Goal: Information Seeking & Learning: Find contact information

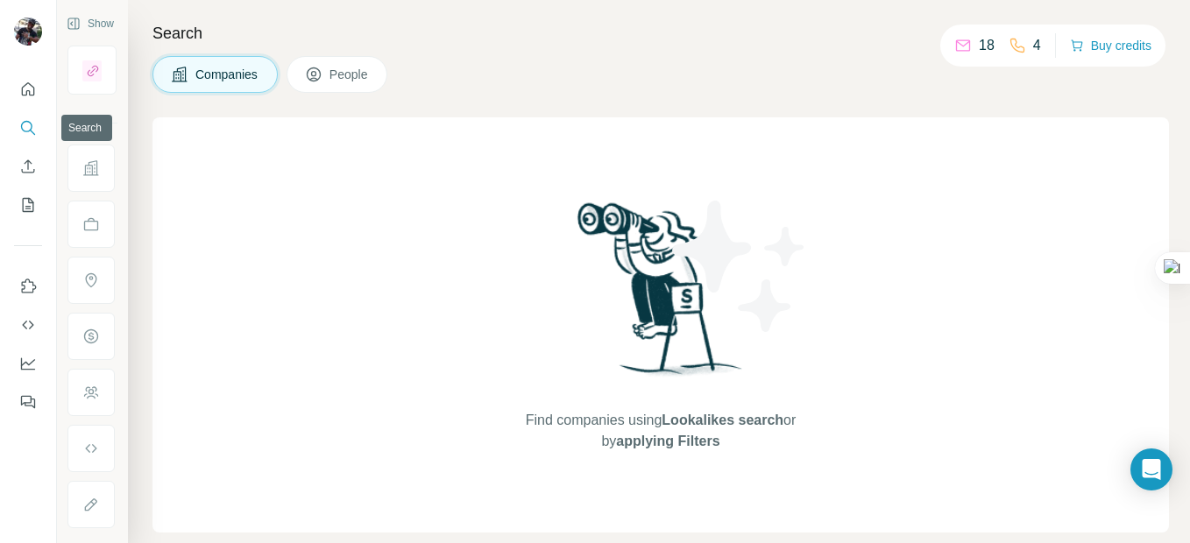
click at [22, 127] on icon "Search" at bounding box center [26, 126] width 11 height 11
click at [37, 129] on button "Search" at bounding box center [28, 128] width 28 height 32
click at [21, 128] on icon "Search" at bounding box center [28, 128] width 18 height 18
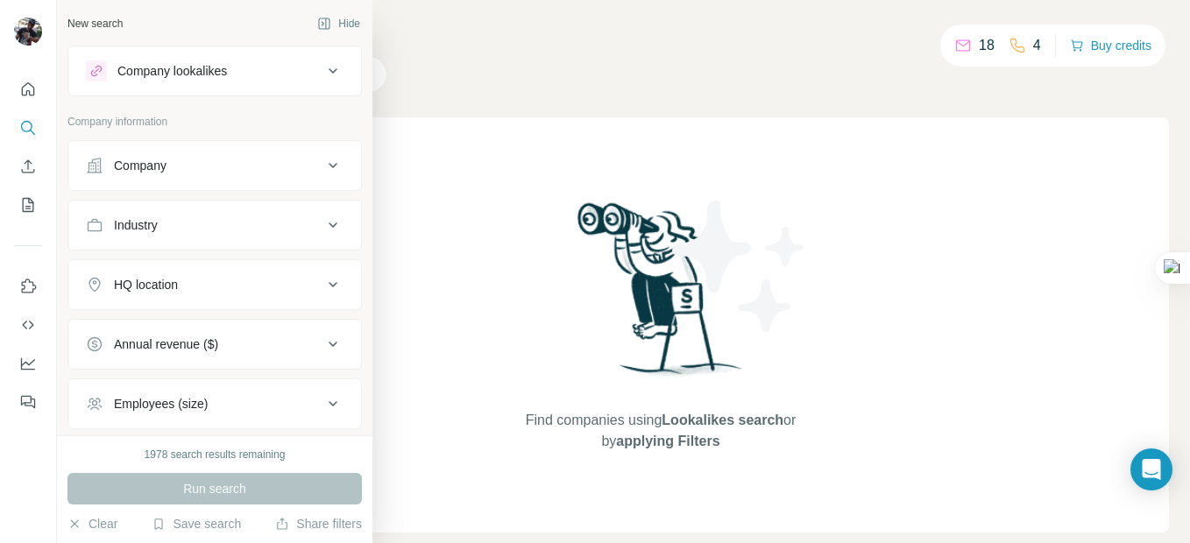
click at [322, 162] on icon at bounding box center [332, 165] width 21 height 21
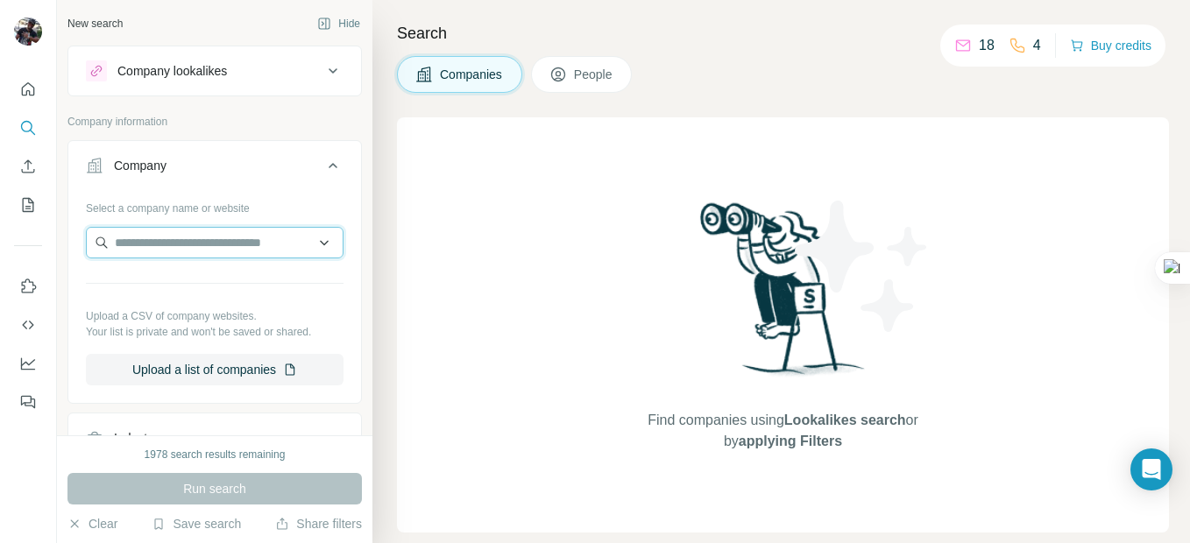
click at [170, 251] on input "text" at bounding box center [215, 243] width 258 height 32
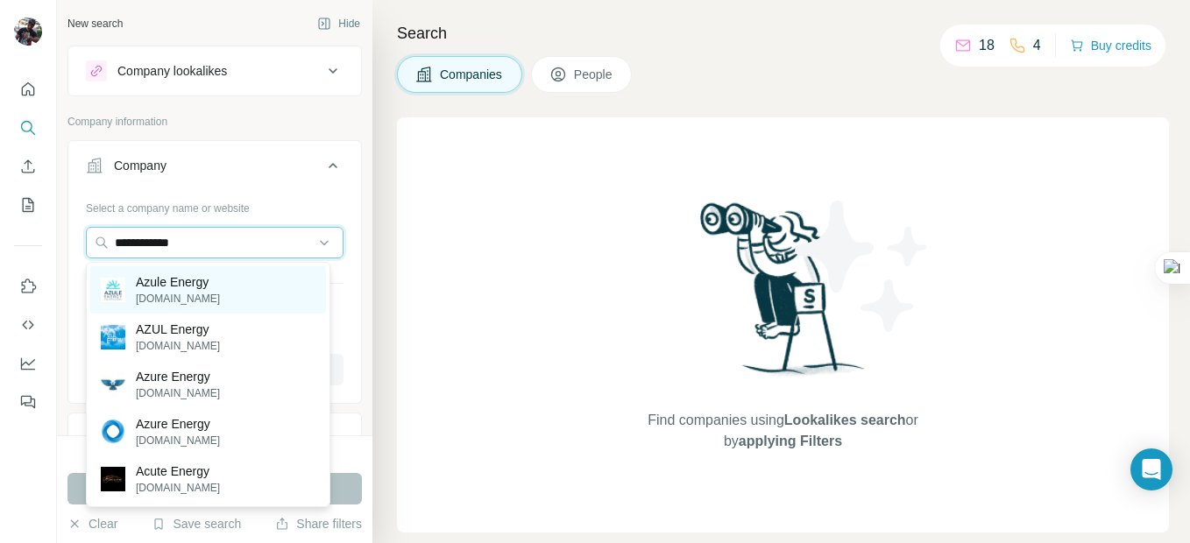
type input "**********"
click at [165, 295] on p "[DOMAIN_NAME]" at bounding box center [178, 299] width 84 height 16
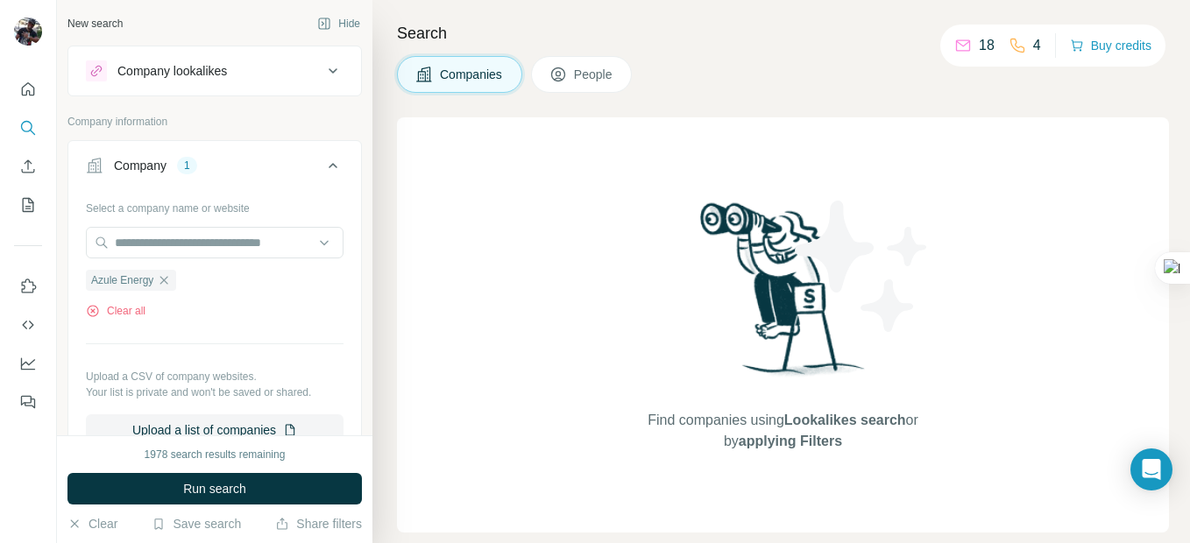
drag, startPoint x: 246, startPoint y: 490, endPoint x: 254, endPoint y: 476, distance: 16.1
click at [246, 492] on span "Run search" at bounding box center [214, 489] width 63 height 18
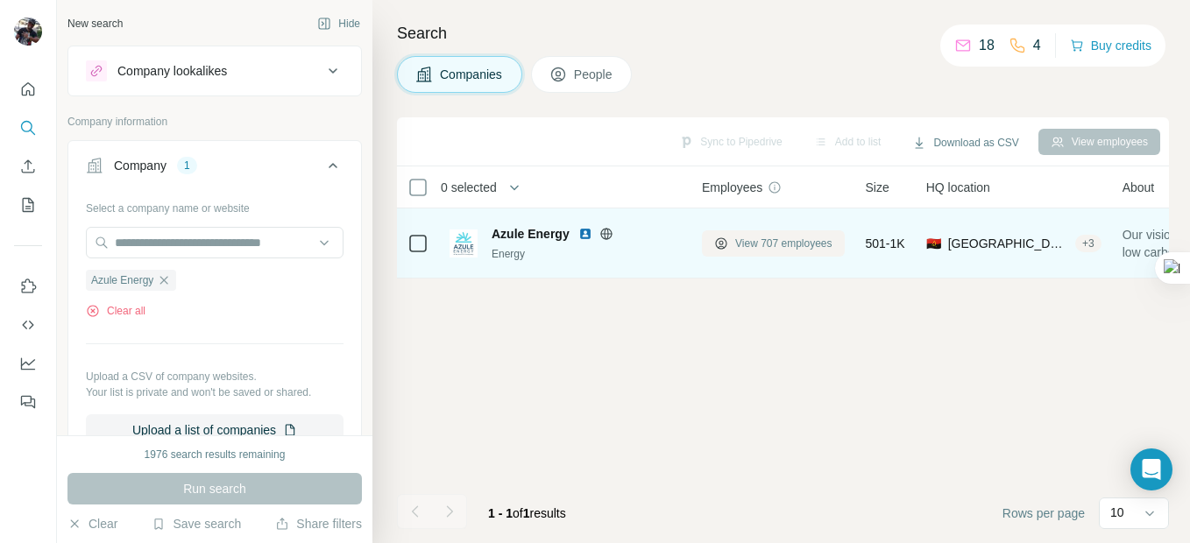
click at [810, 246] on span "View 707 employees" at bounding box center [783, 244] width 97 height 16
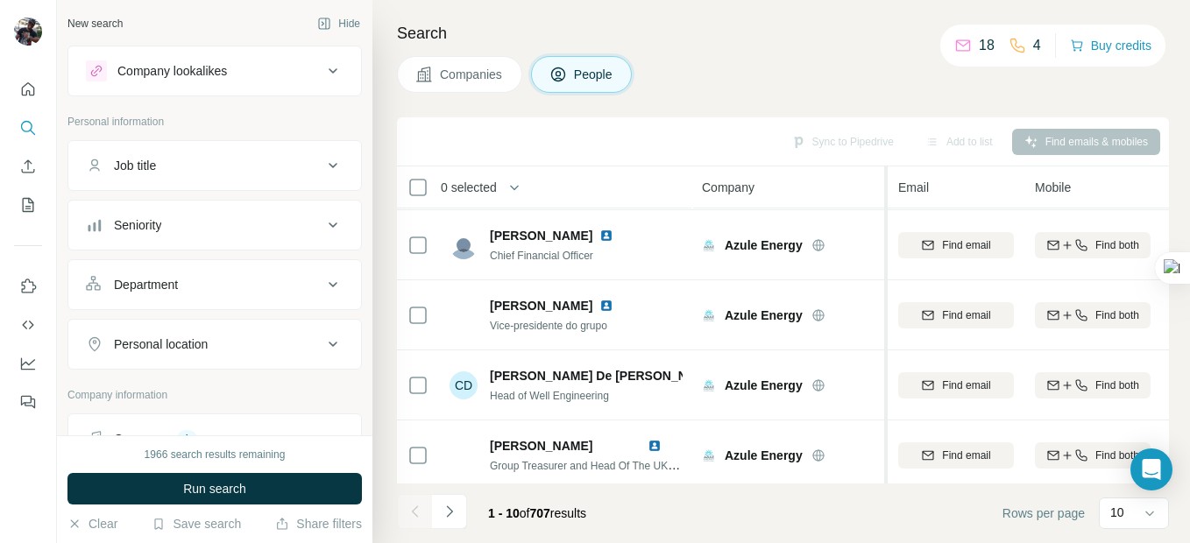
scroll to position [435, 0]
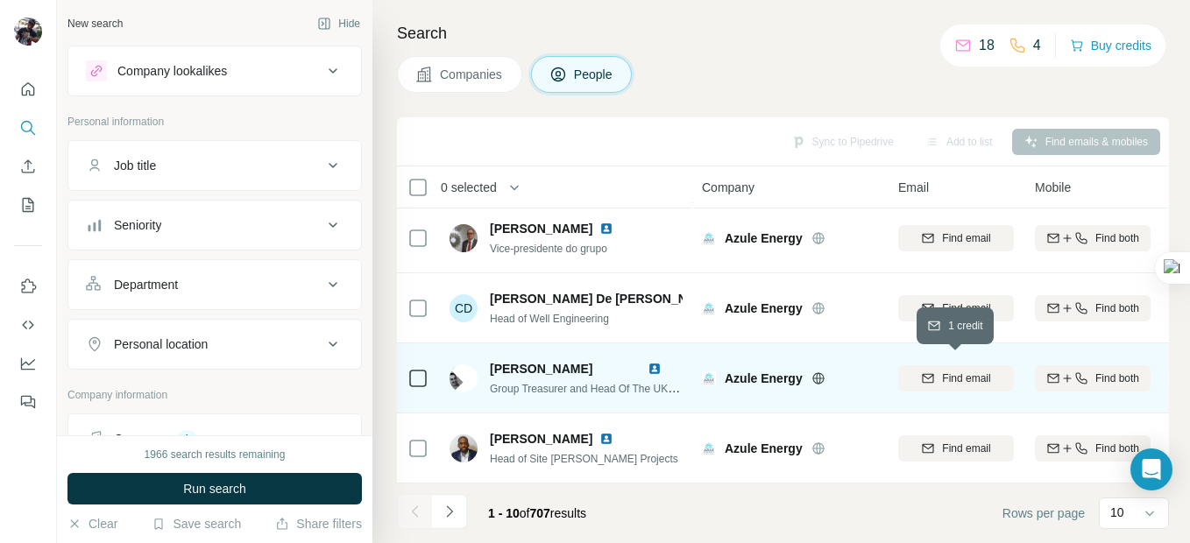
click at [973, 374] on span "Find email" at bounding box center [966, 379] width 48 height 16
click at [654, 362] on img at bounding box center [655, 369] width 14 height 14
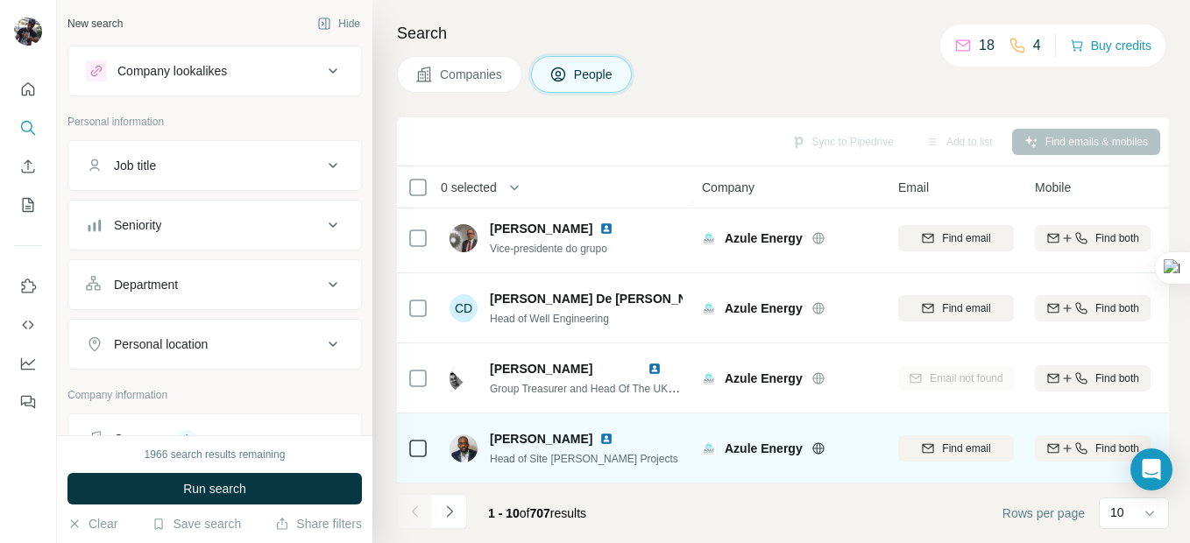
click at [610, 432] on img at bounding box center [606, 439] width 14 height 14
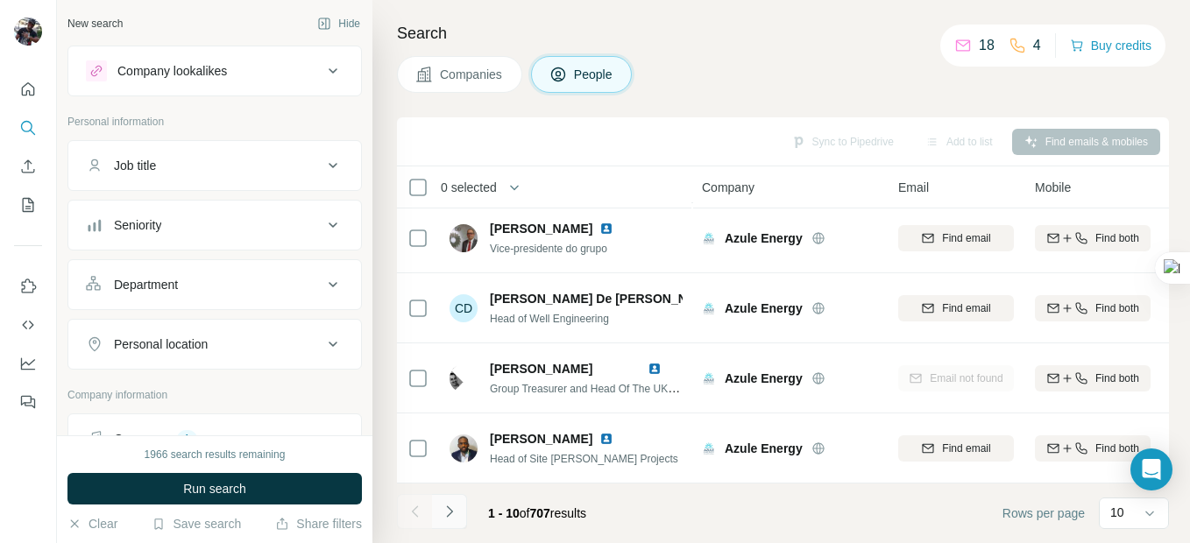
click at [445, 507] on icon "Navigate to next page" at bounding box center [450, 512] width 18 height 18
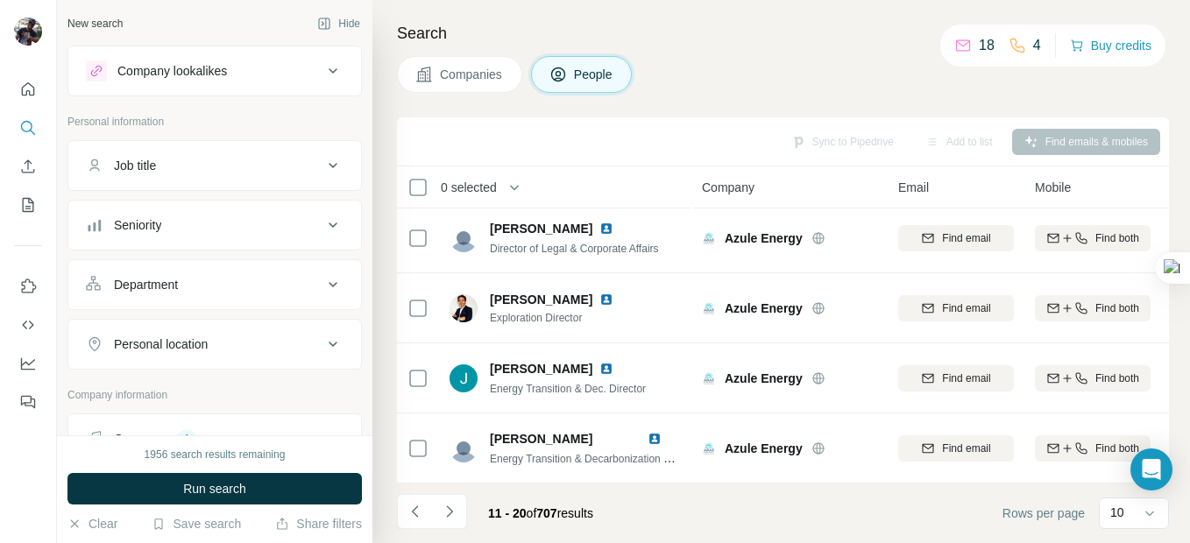
click at [447, 507] on icon "Navigate to next page" at bounding box center [449, 511] width 6 height 11
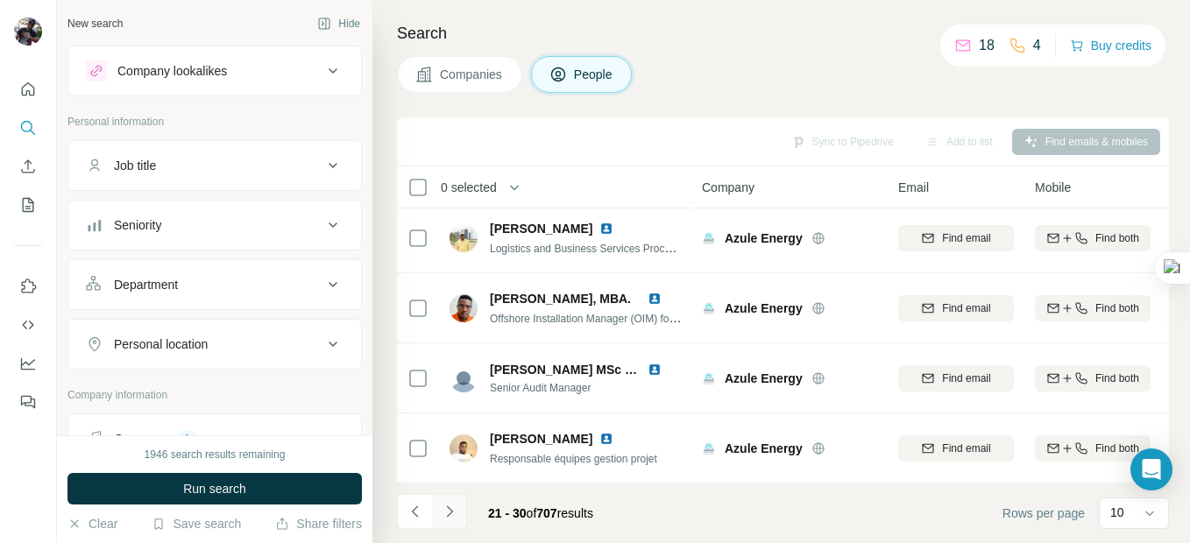
click at [446, 514] on icon "Navigate to next page" at bounding box center [450, 512] width 18 height 18
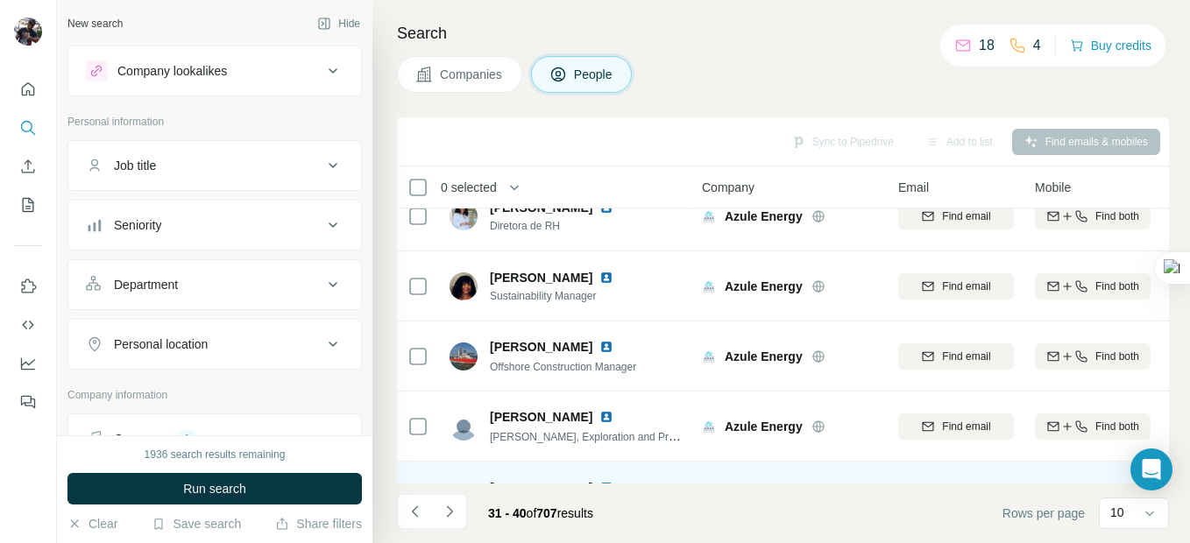
scroll to position [175, 0]
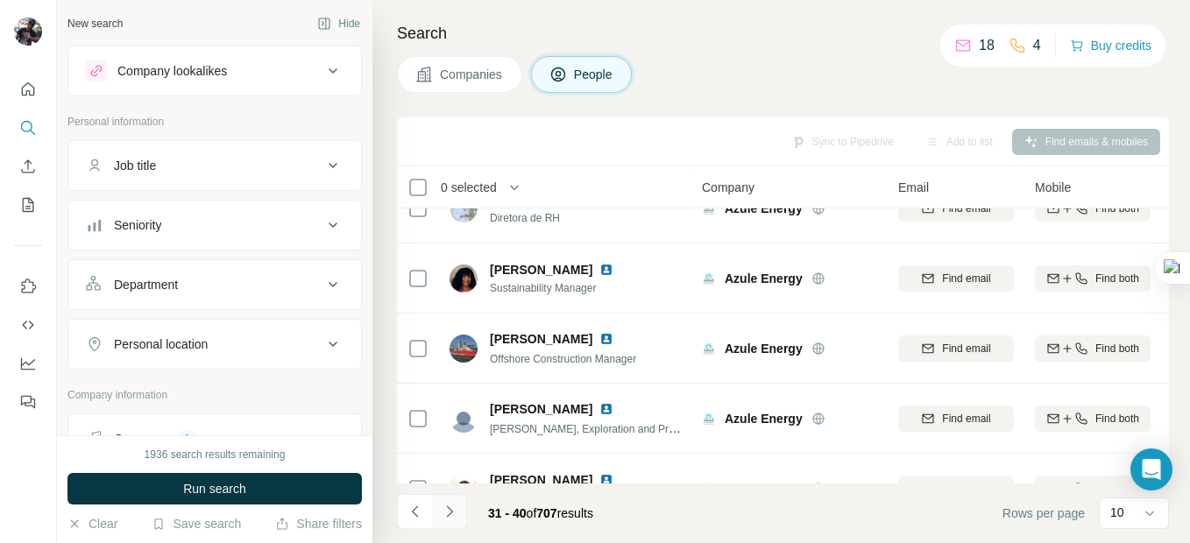
click at [448, 512] on icon "Navigate to next page" at bounding box center [450, 512] width 18 height 18
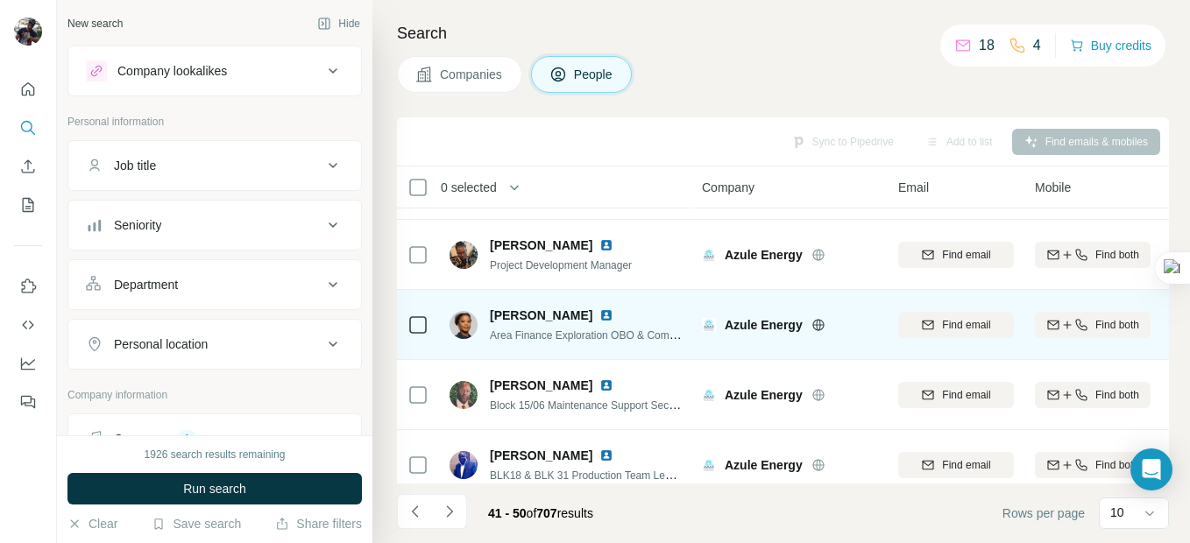
scroll to position [435, 0]
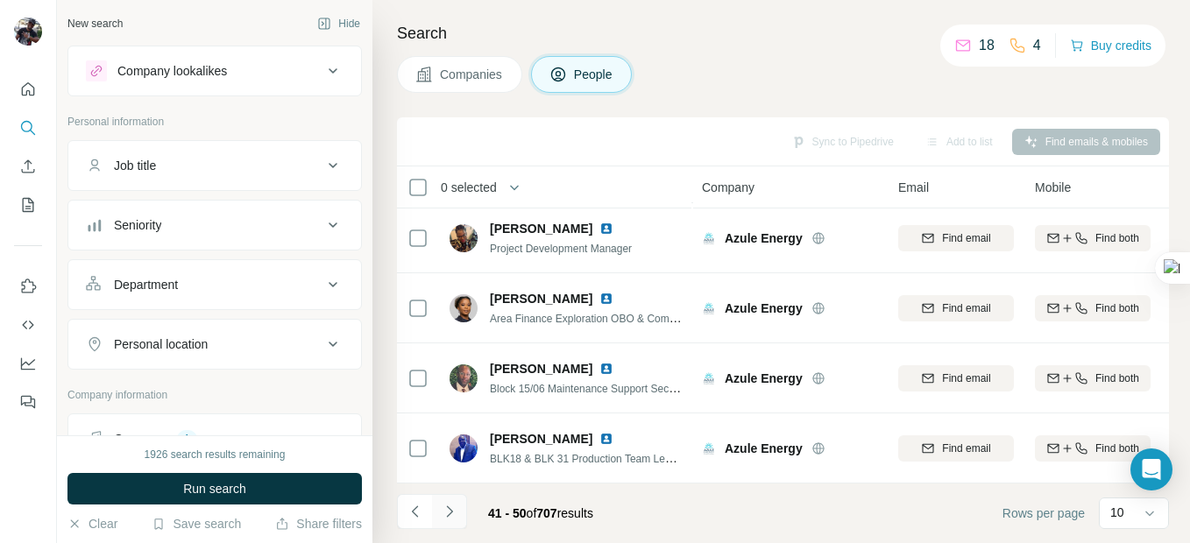
click at [453, 508] on icon "Navigate to next page" at bounding box center [450, 512] width 18 height 18
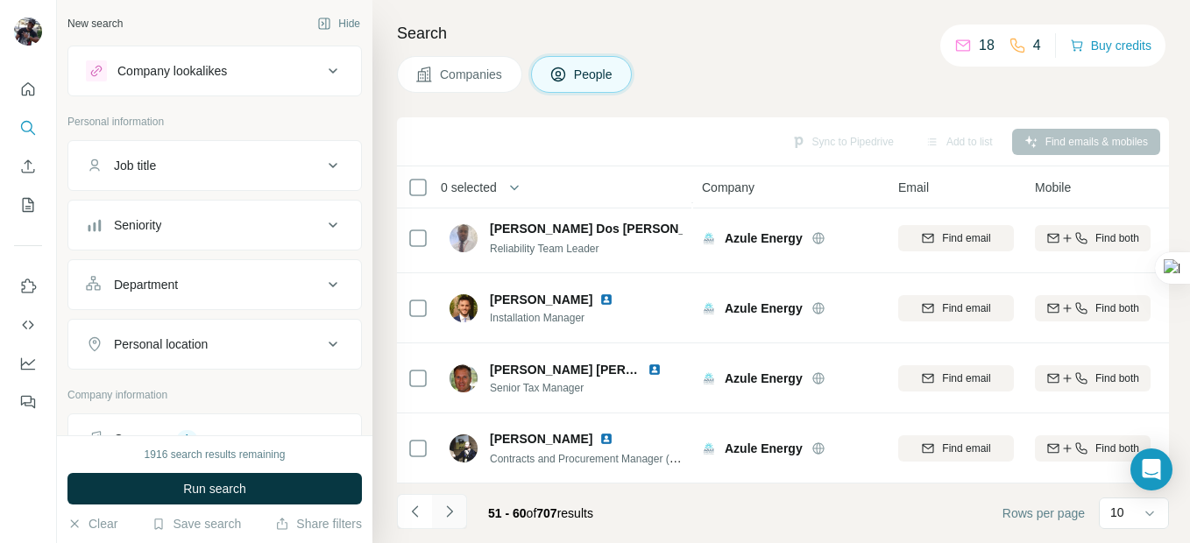
click at [448, 511] on icon "Navigate to next page" at bounding box center [450, 512] width 18 height 18
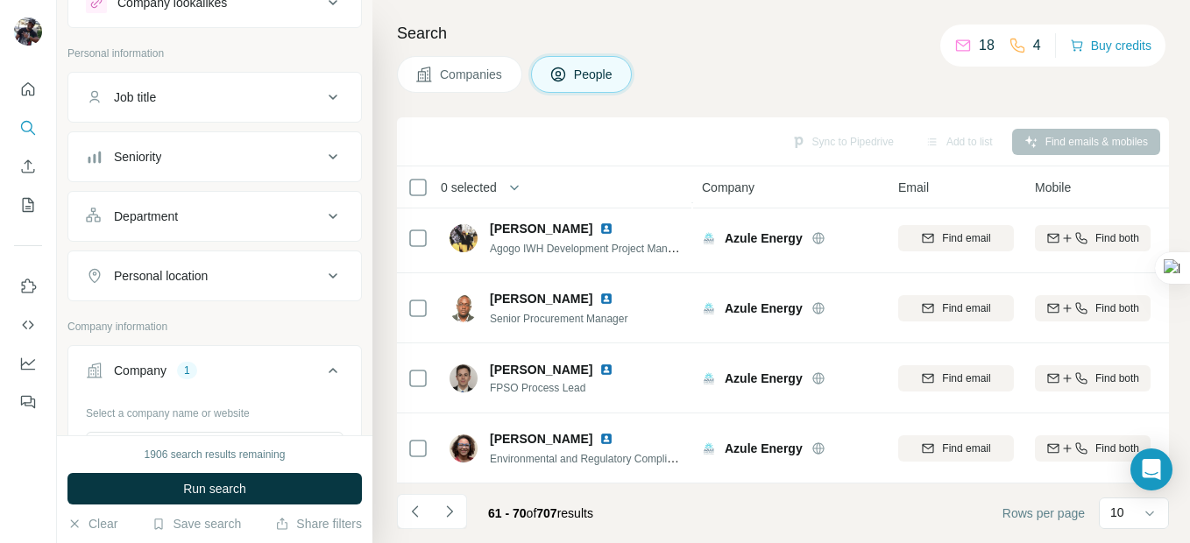
scroll to position [175, 0]
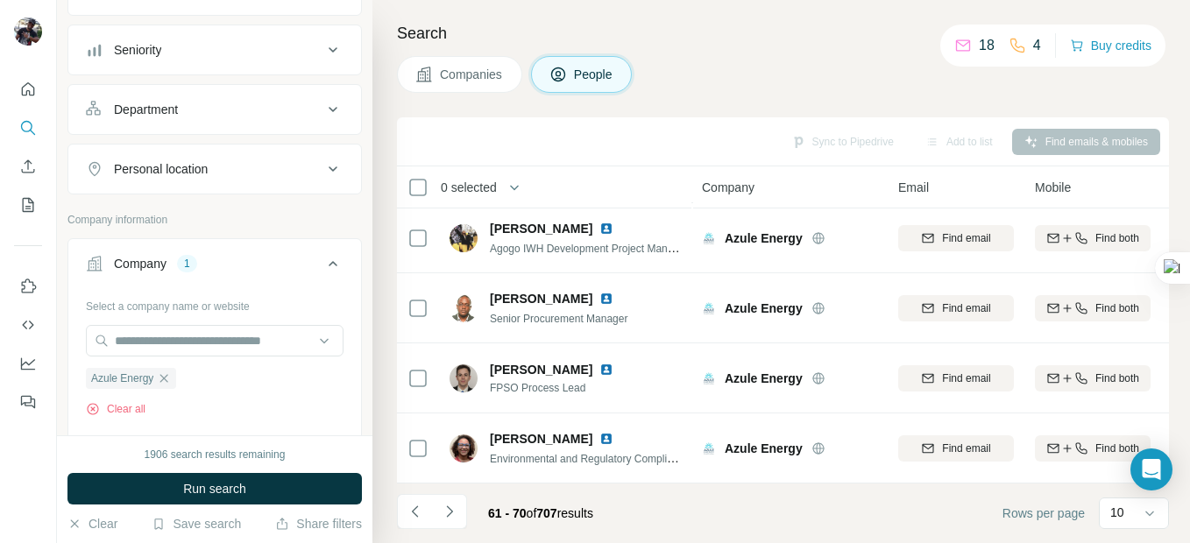
click at [322, 167] on icon at bounding box center [332, 169] width 21 height 21
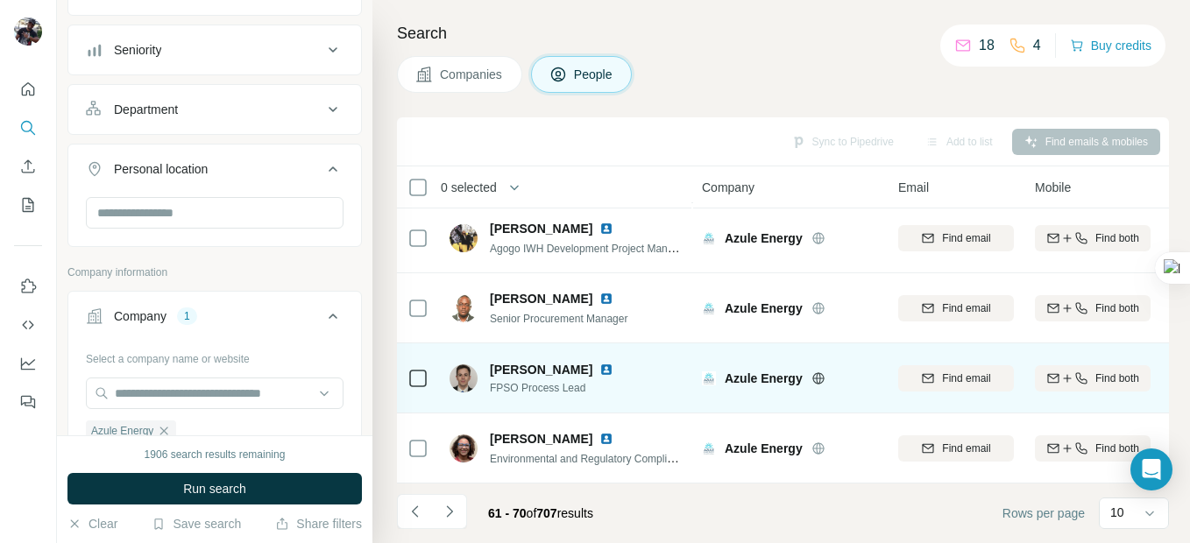
scroll to position [435, 0]
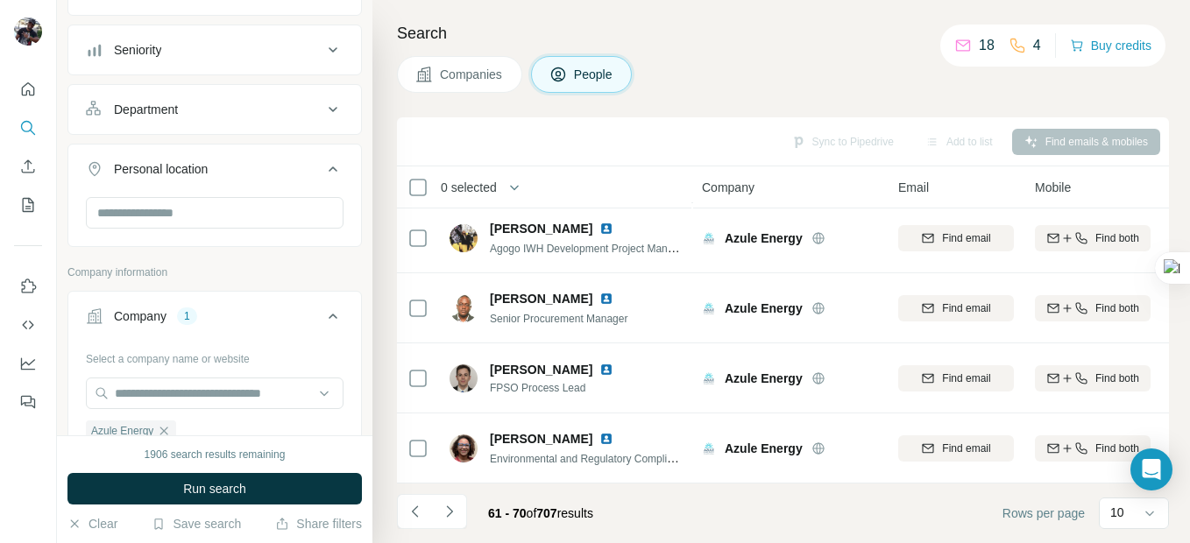
click at [755, 35] on h4 "Search" at bounding box center [783, 33] width 772 height 25
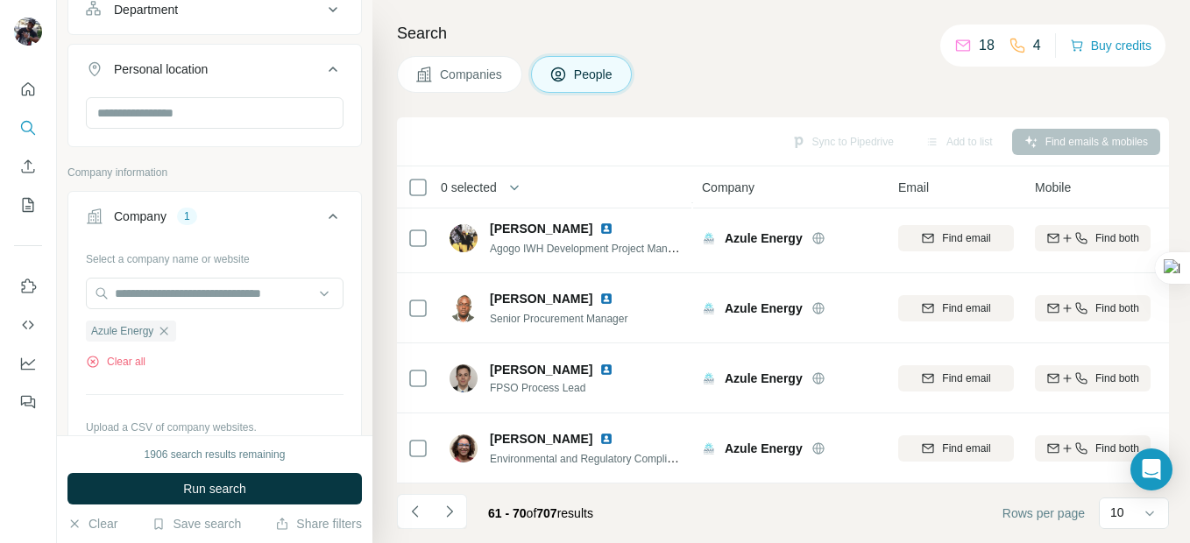
scroll to position [438, 0]
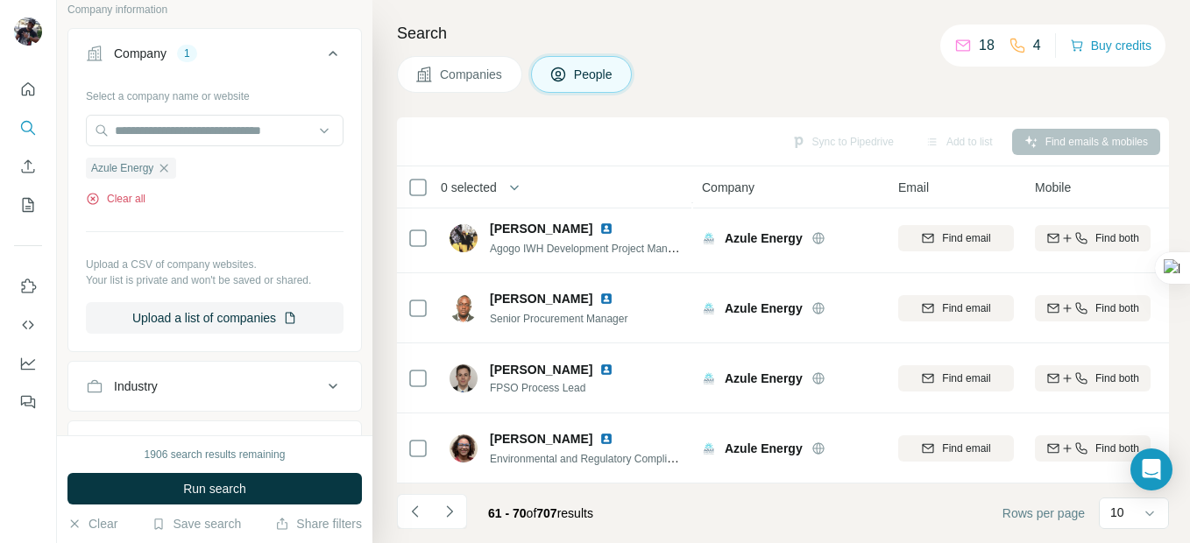
click at [138, 201] on button "Clear all" at bounding box center [116, 199] width 60 height 16
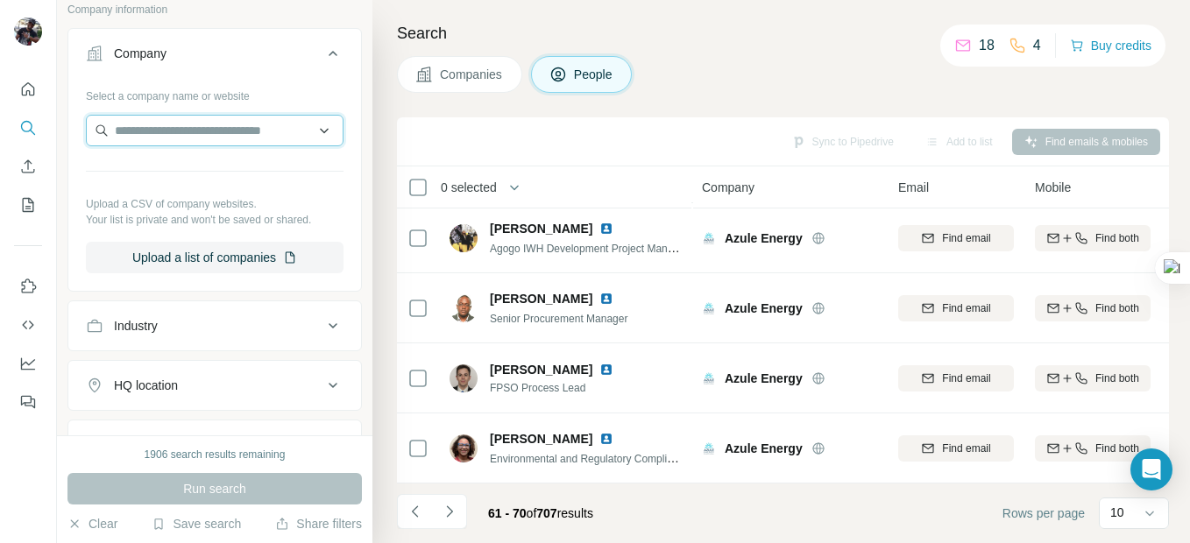
click at [217, 136] on input "text" at bounding box center [215, 131] width 258 height 32
click at [177, 131] on input "text" at bounding box center [215, 131] width 258 height 32
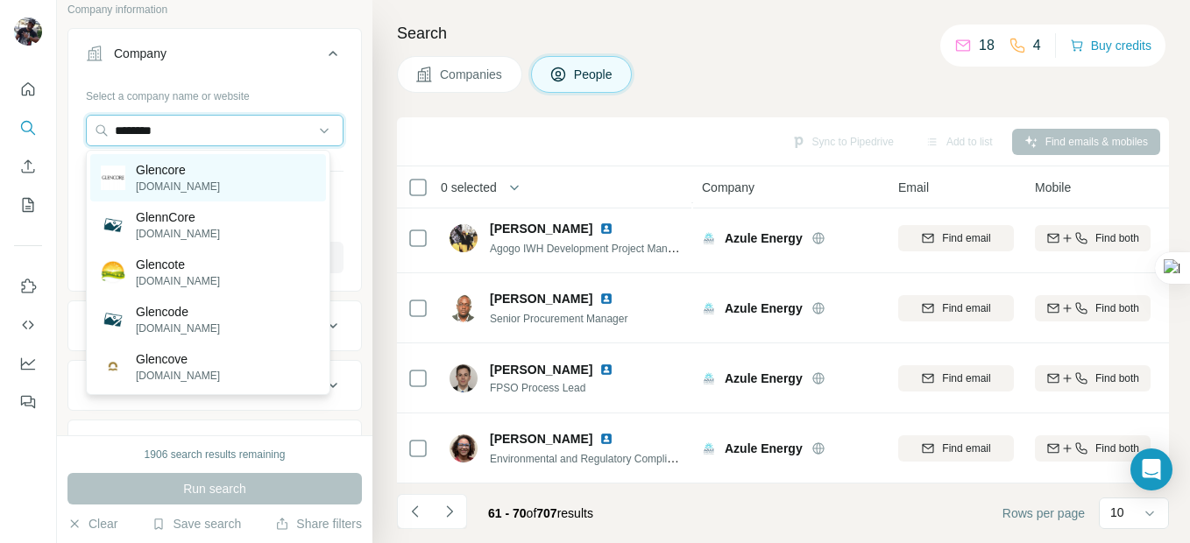
type input "********"
click at [196, 176] on p "Glencore" at bounding box center [178, 170] width 84 height 18
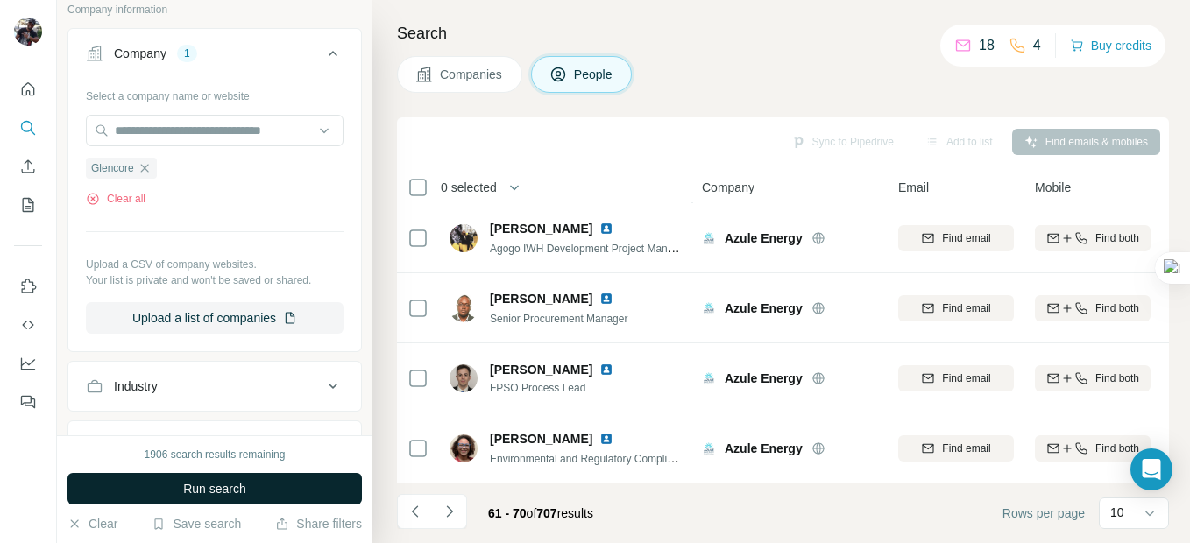
click at [198, 487] on span "Run search" at bounding box center [214, 489] width 63 height 18
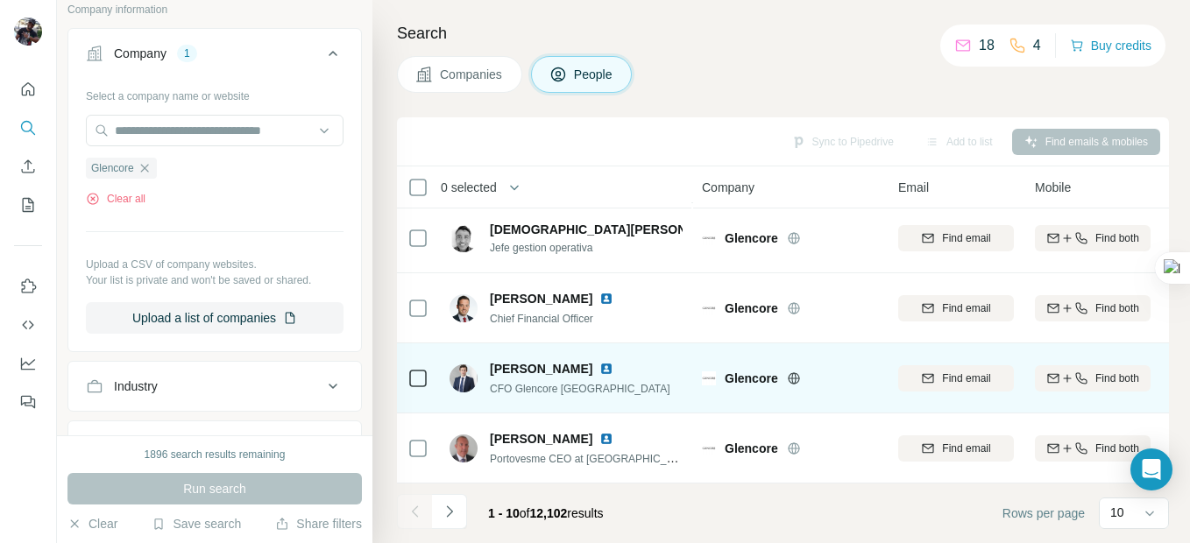
click at [599, 363] on img at bounding box center [606, 369] width 14 height 14
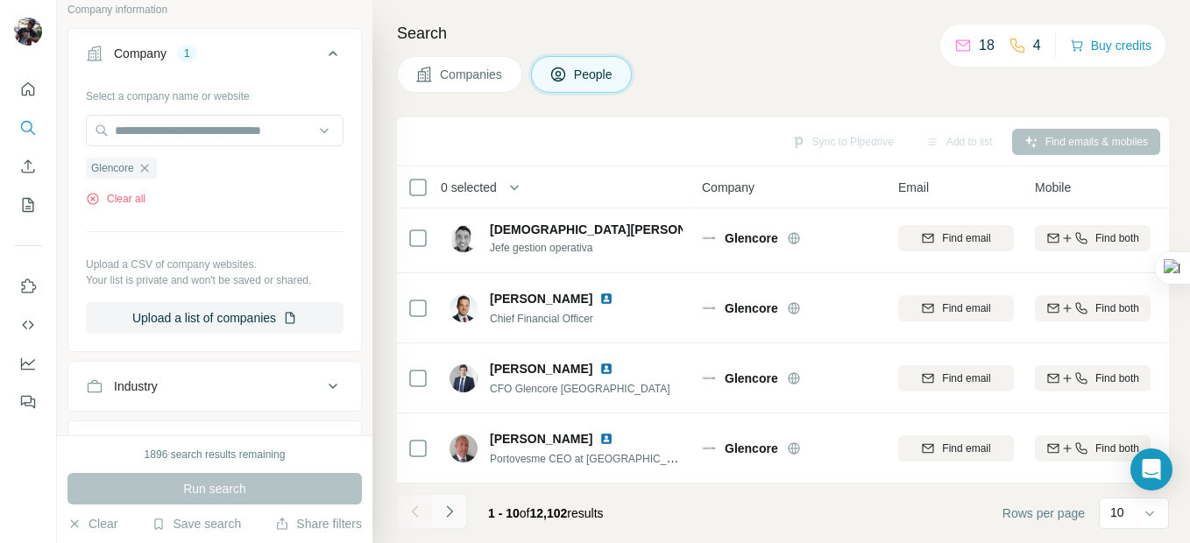
click at [450, 512] on icon "Navigate to next page" at bounding box center [450, 512] width 18 height 18
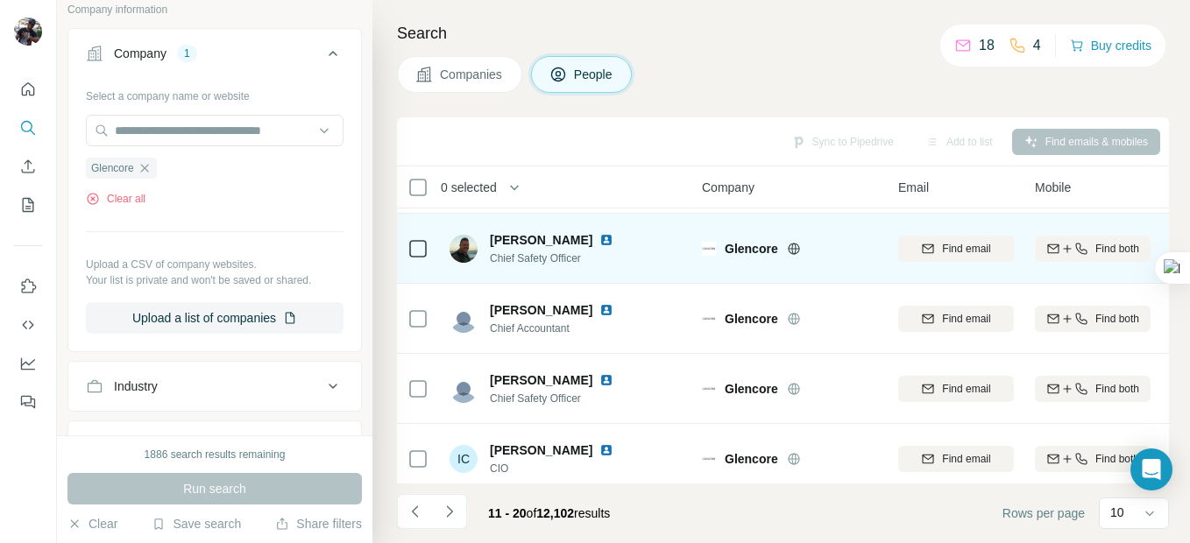
scroll to position [435, 0]
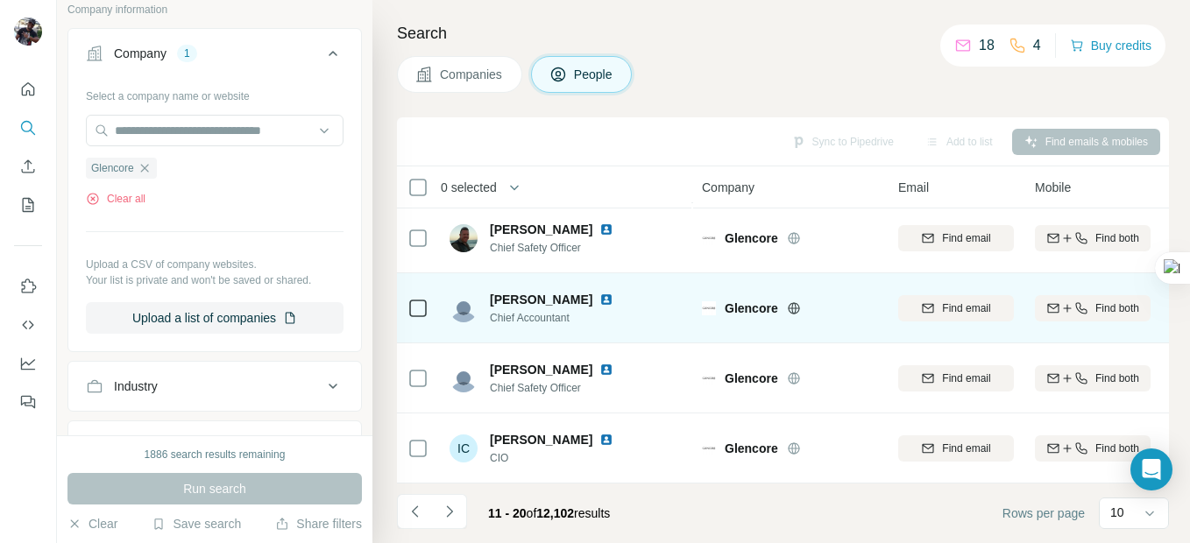
click at [599, 294] on img at bounding box center [606, 300] width 14 height 14
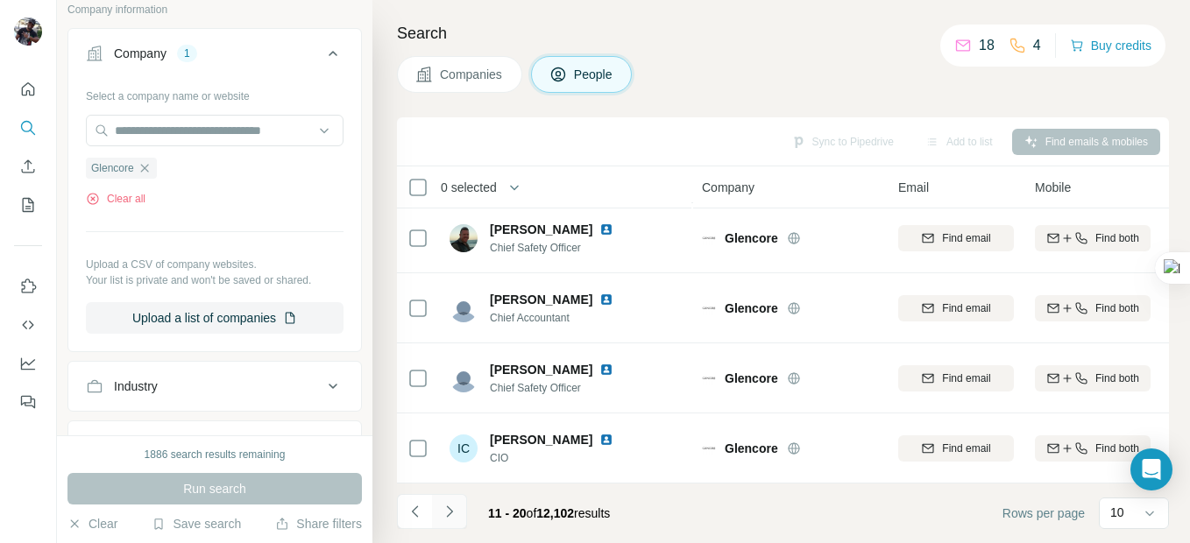
click at [446, 514] on icon "Navigate to next page" at bounding box center [450, 512] width 18 height 18
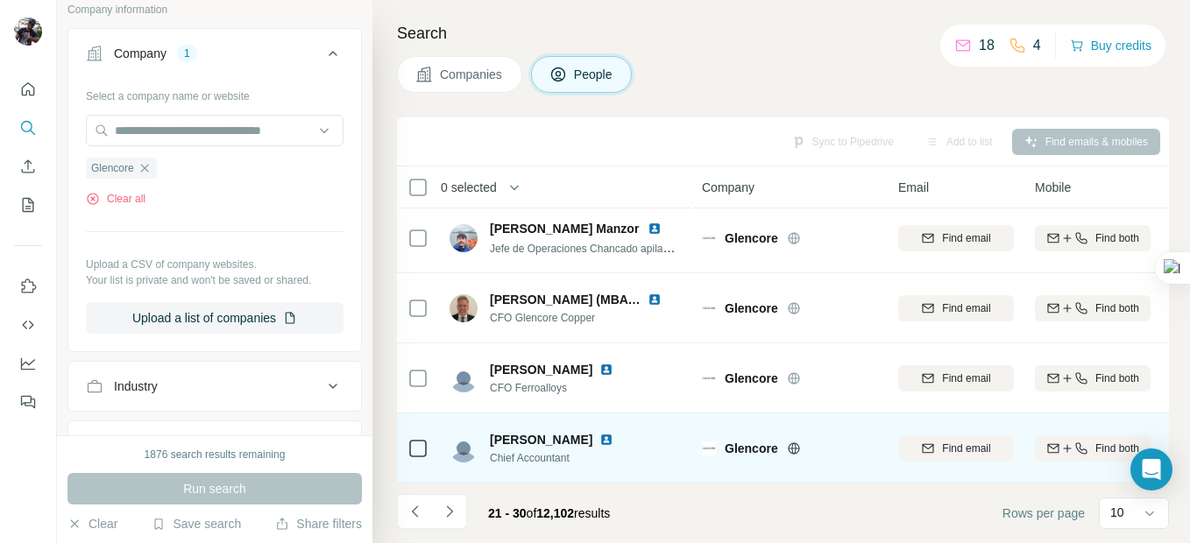
click at [599, 433] on img at bounding box center [606, 440] width 14 height 14
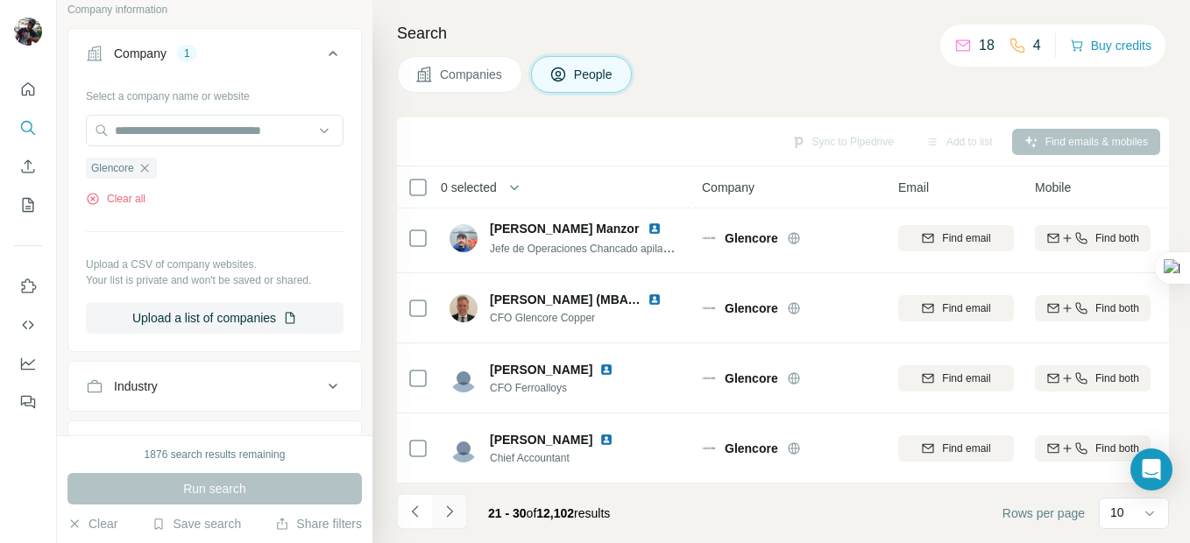
click at [441, 515] on icon "Navigate to next page" at bounding box center [450, 512] width 18 height 18
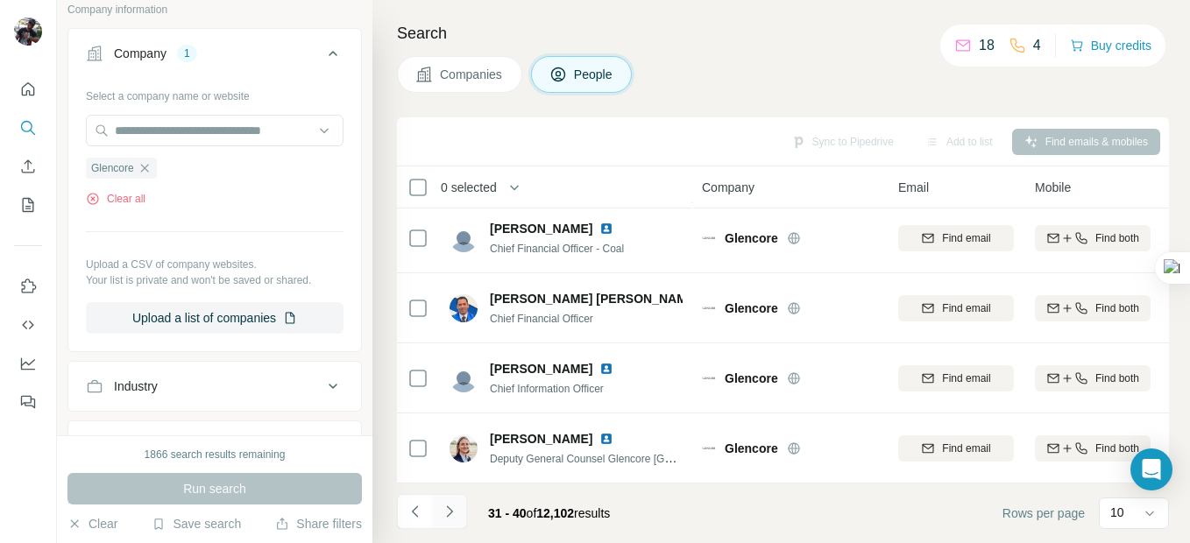
click at [454, 514] on icon "Navigate to next page" at bounding box center [450, 512] width 18 height 18
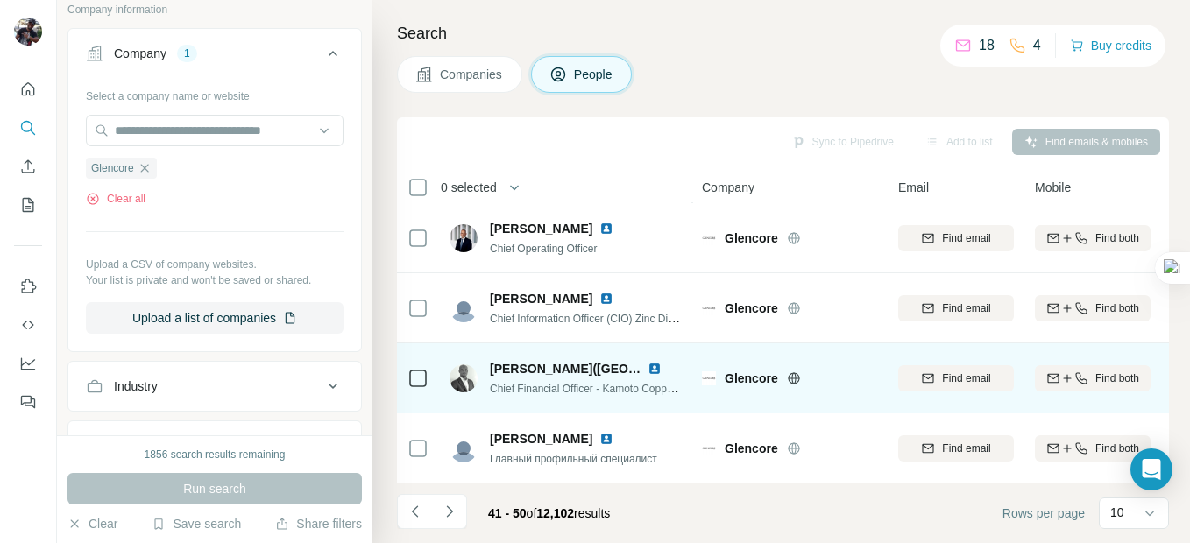
click at [654, 365] on img at bounding box center [655, 369] width 14 height 14
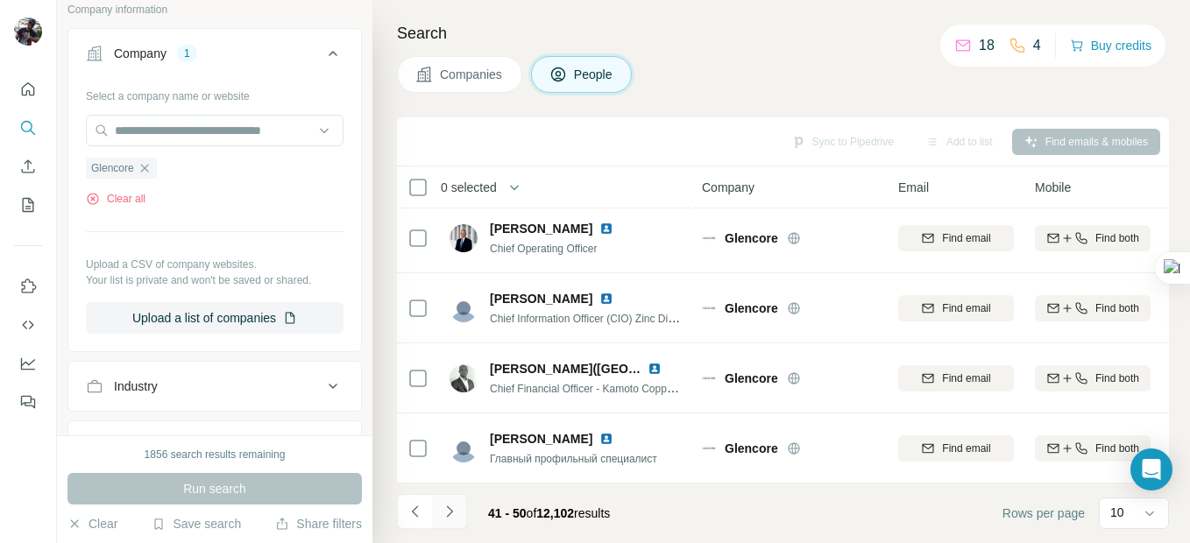
click at [446, 508] on icon "Navigate to next page" at bounding box center [450, 512] width 18 height 18
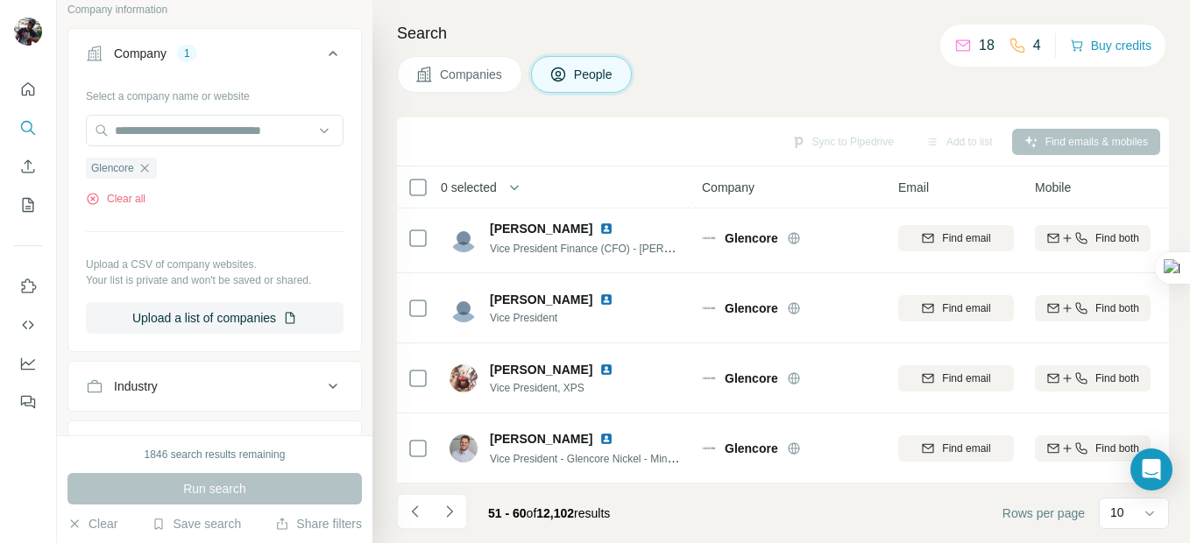
click at [449, 515] on icon "Navigate to next page" at bounding box center [450, 512] width 18 height 18
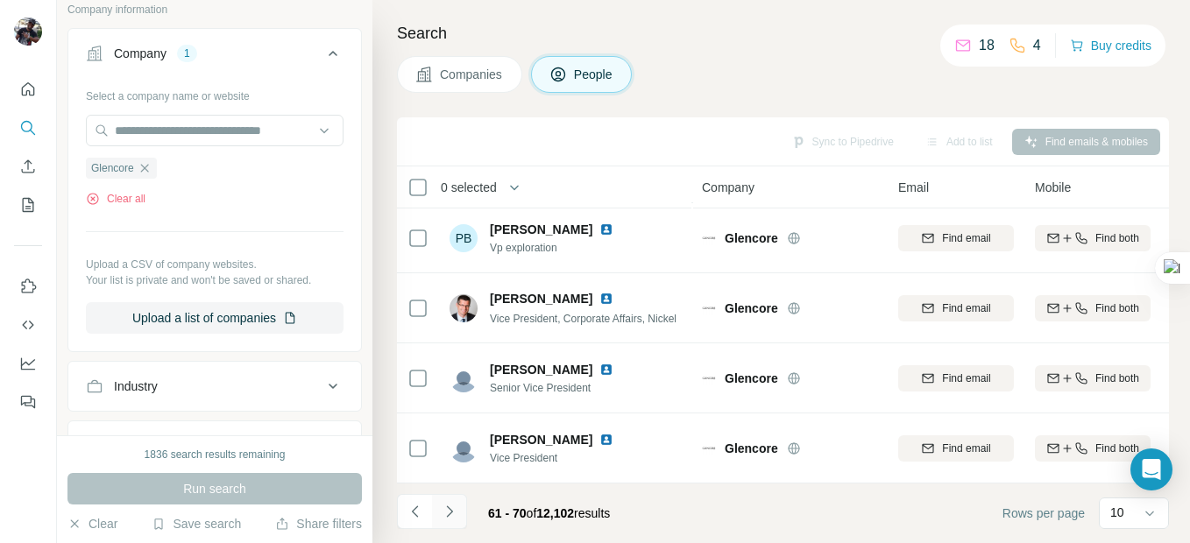
click at [450, 516] on icon "Navigate to next page" at bounding box center [450, 512] width 18 height 18
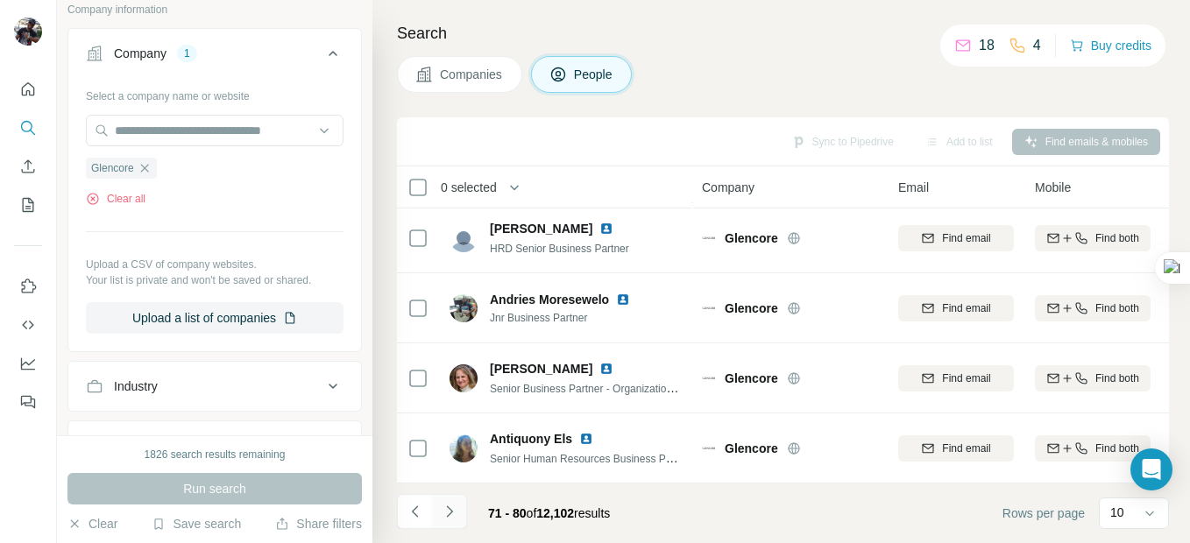
click at [451, 506] on icon "Navigate to next page" at bounding box center [450, 512] width 18 height 18
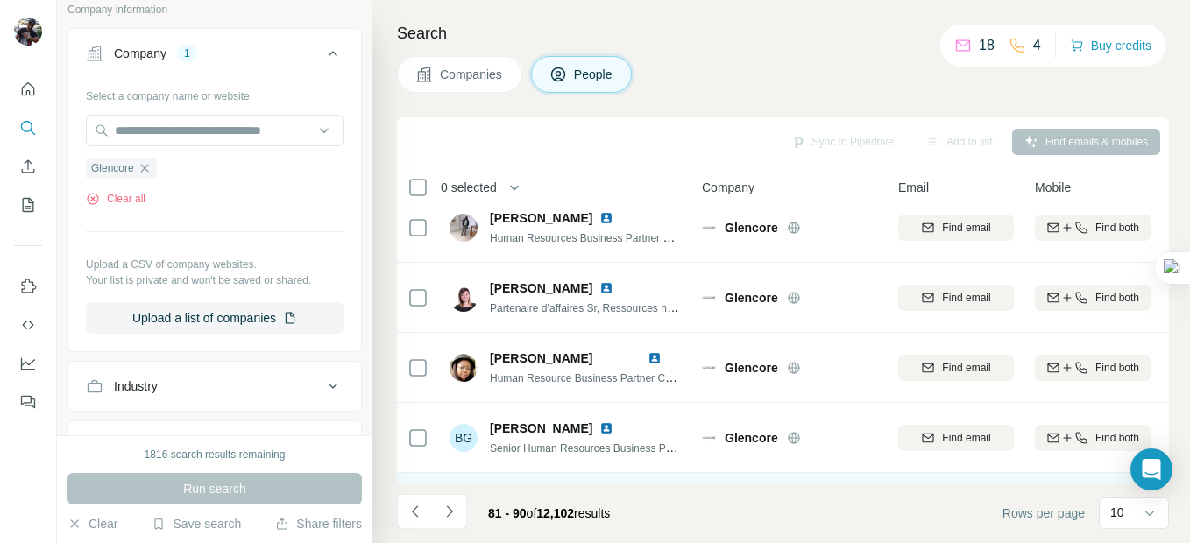
scroll to position [0, 0]
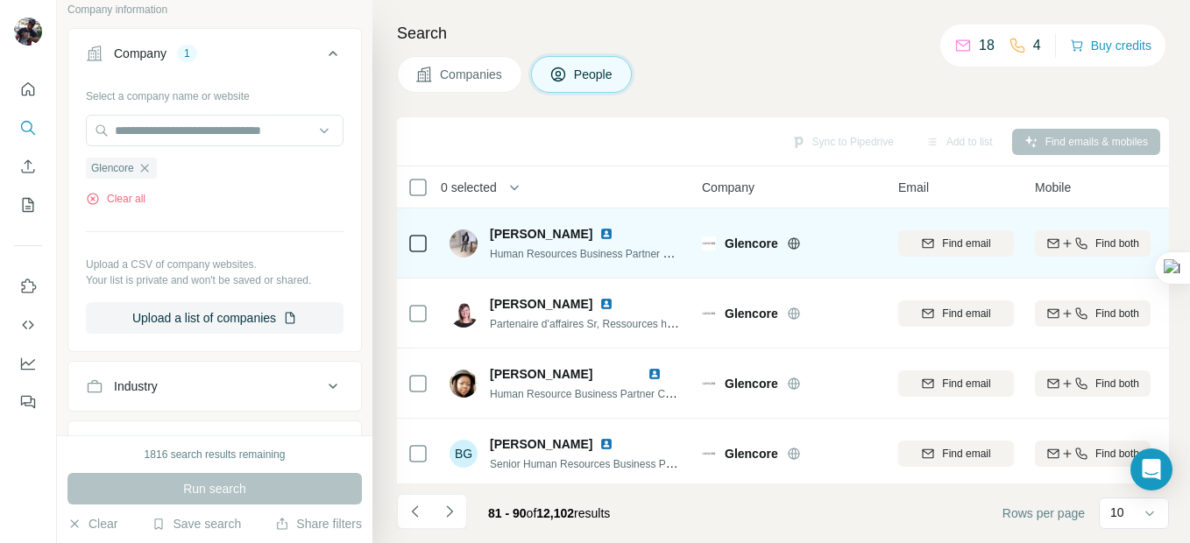
click at [599, 230] on img at bounding box center [606, 234] width 14 height 14
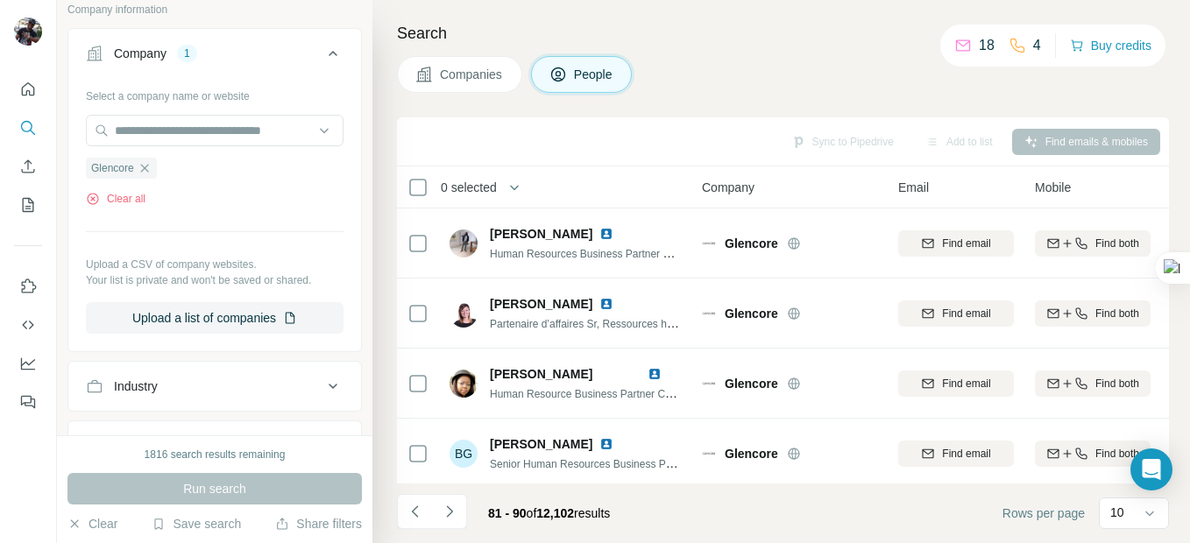
click at [809, 68] on div "Companies People" at bounding box center [783, 74] width 772 height 37
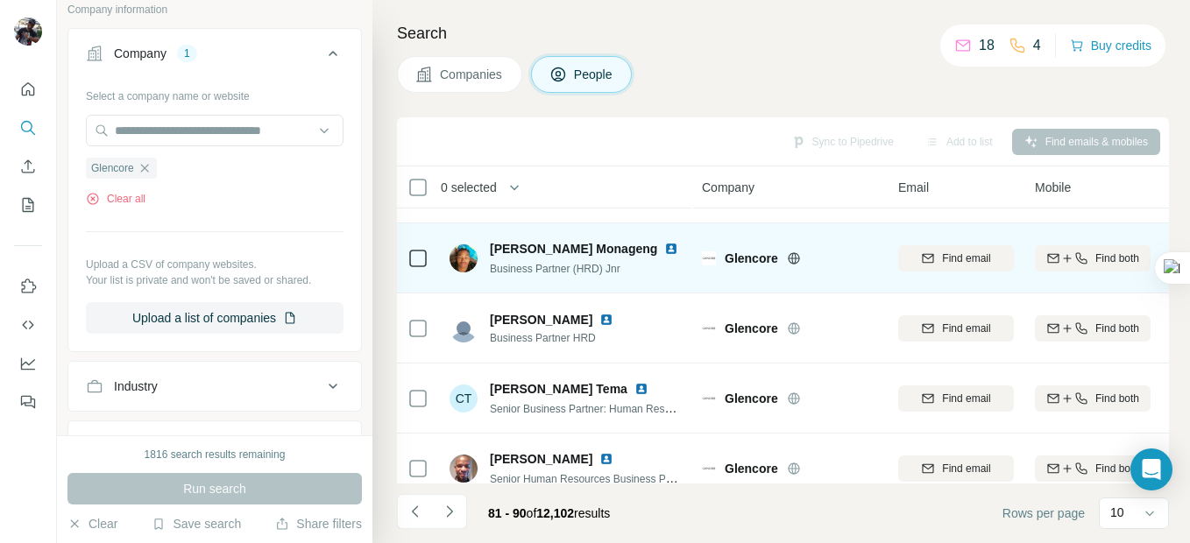
scroll to position [435, 0]
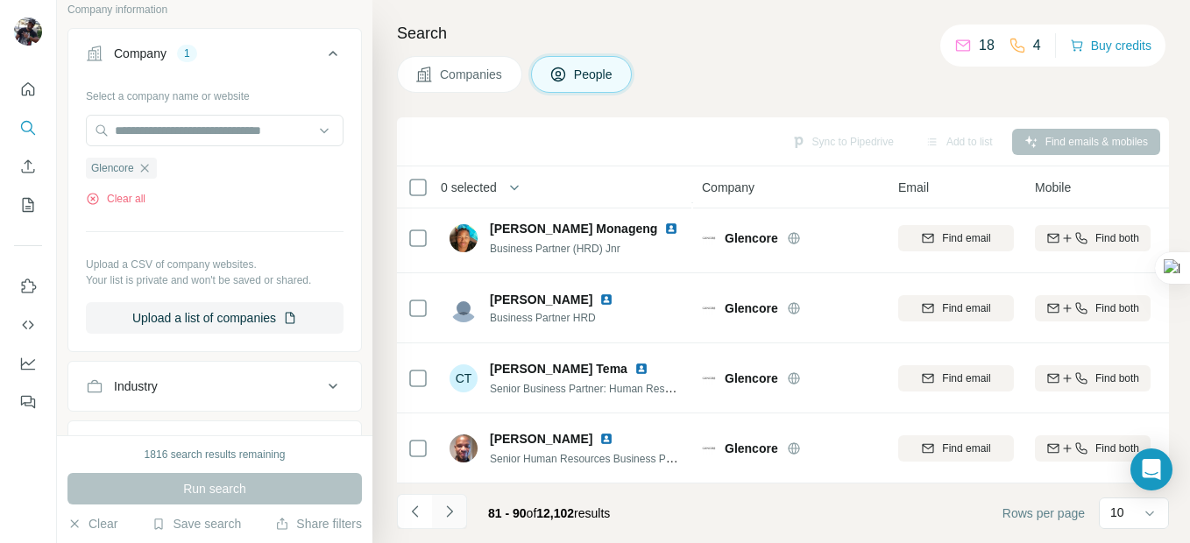
click at [454, 513] on icon "Navigate to next page" at bounding box center [450, 512] width 18 height 18
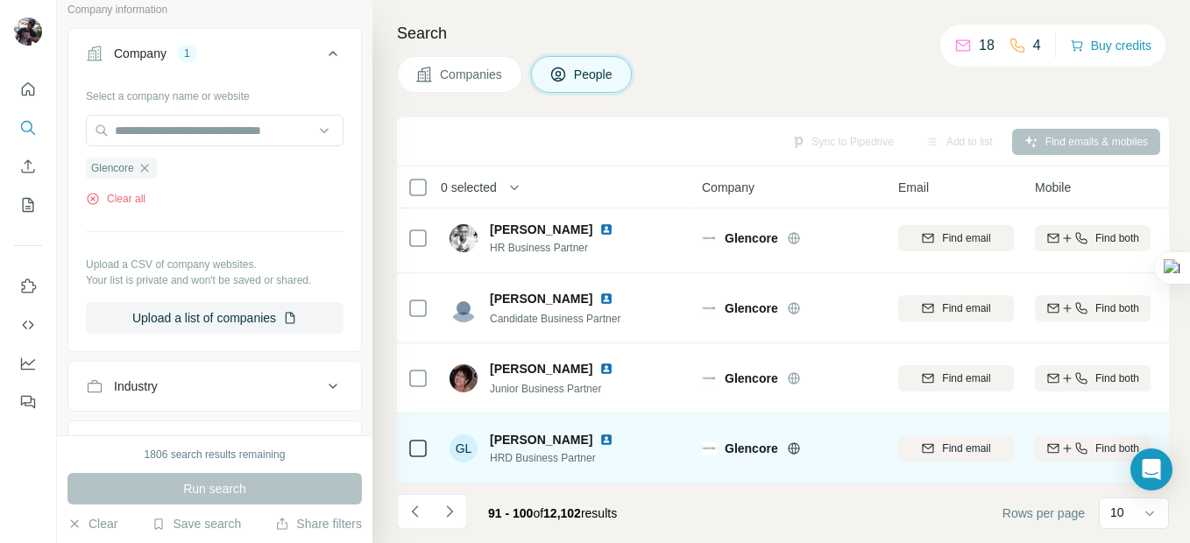
click at [604, 433] on img at bounding box center [606, 440] width 14 height 14
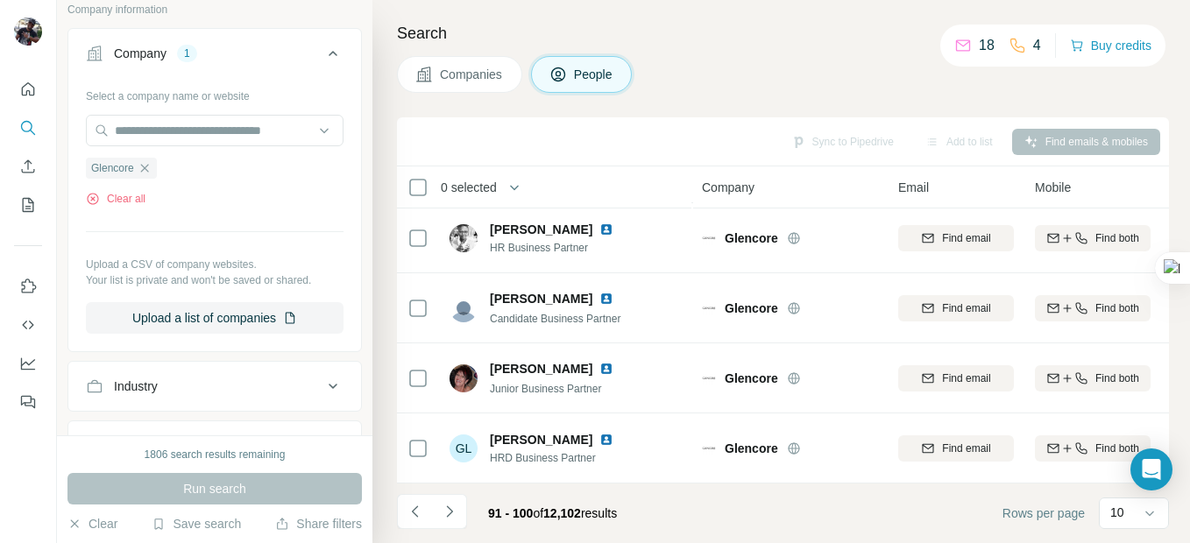
click at [450, 516] on icon "Navigate to next page" at bounding box center [450, 512] width 18 height 18
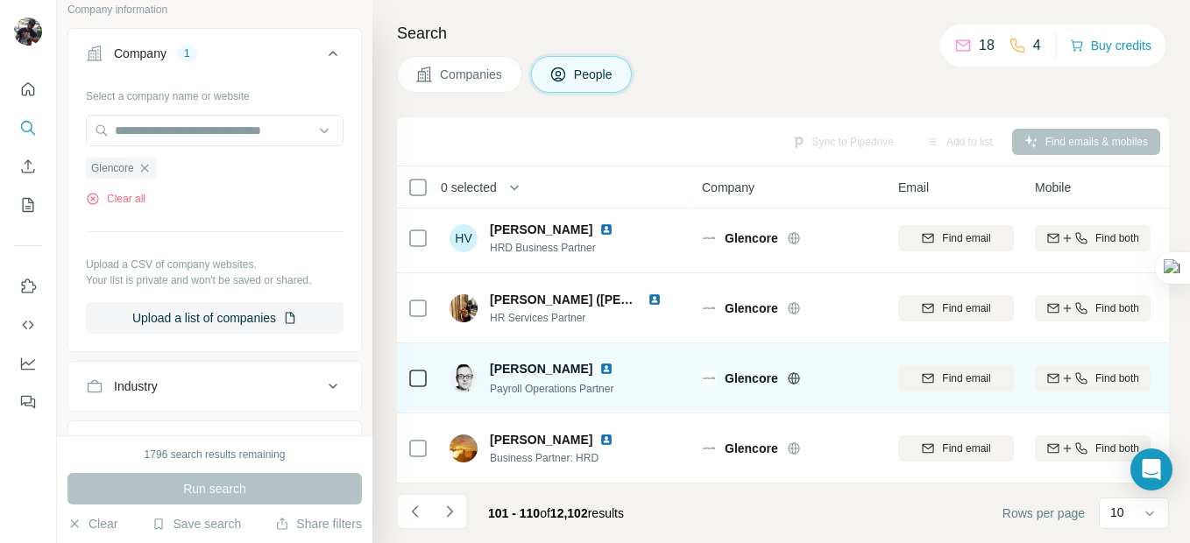
click at [599, 362] on img at bounding box center [606, 369] width 14 height 14
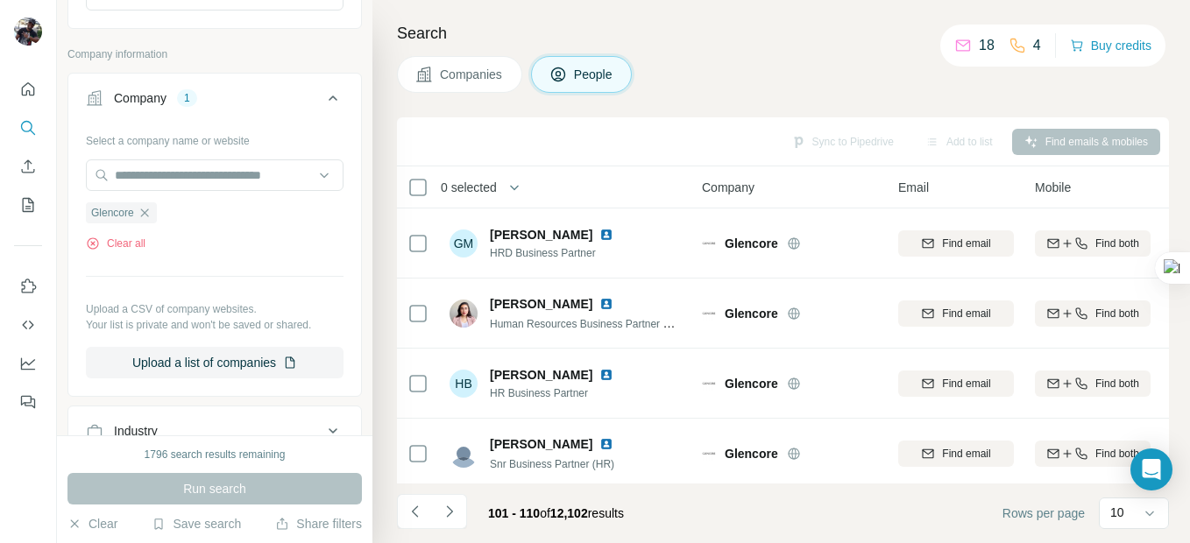
scroll to position [351, 0]
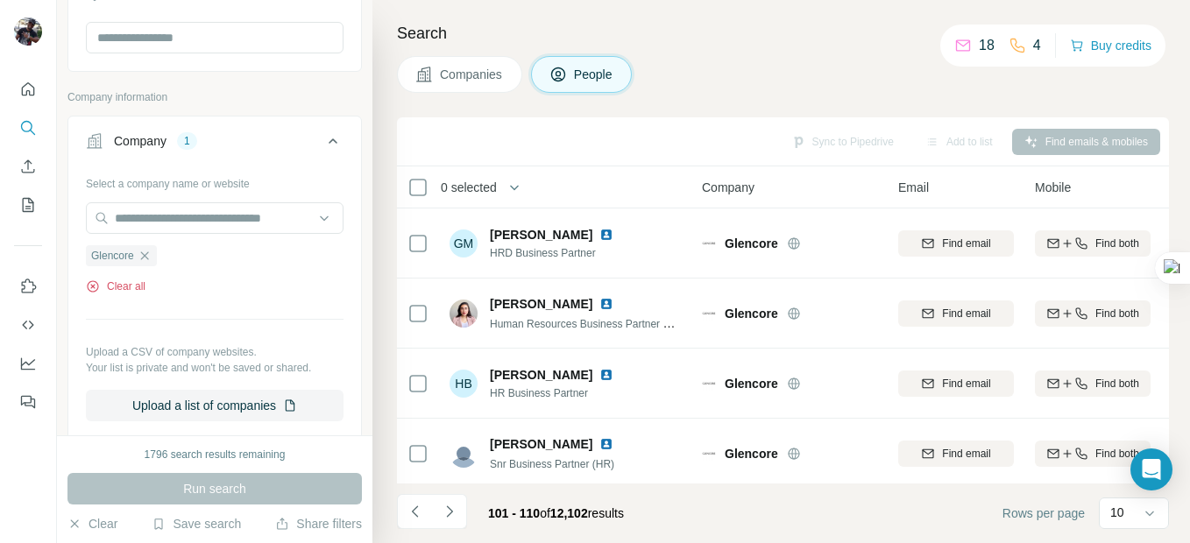
click at [126, 289] on button "Clear all" at bounding box center [116, 287] width 60 height 16
